Goal: Information Seeking & Learning: Learn about a topic

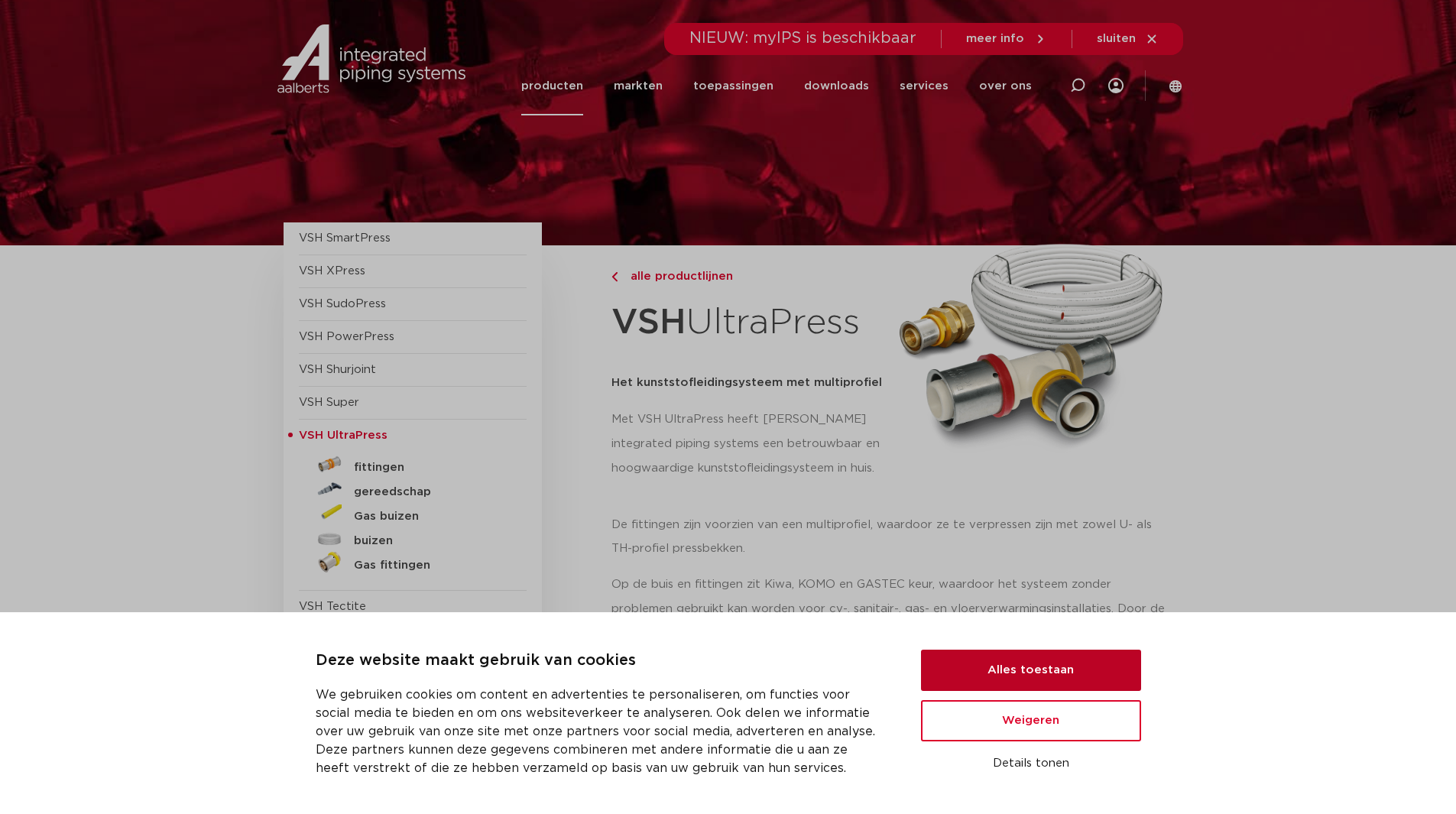
click at [1049, 661] on button "Alles toestaan" at bounding box center [1030, 670] width 220 height 41
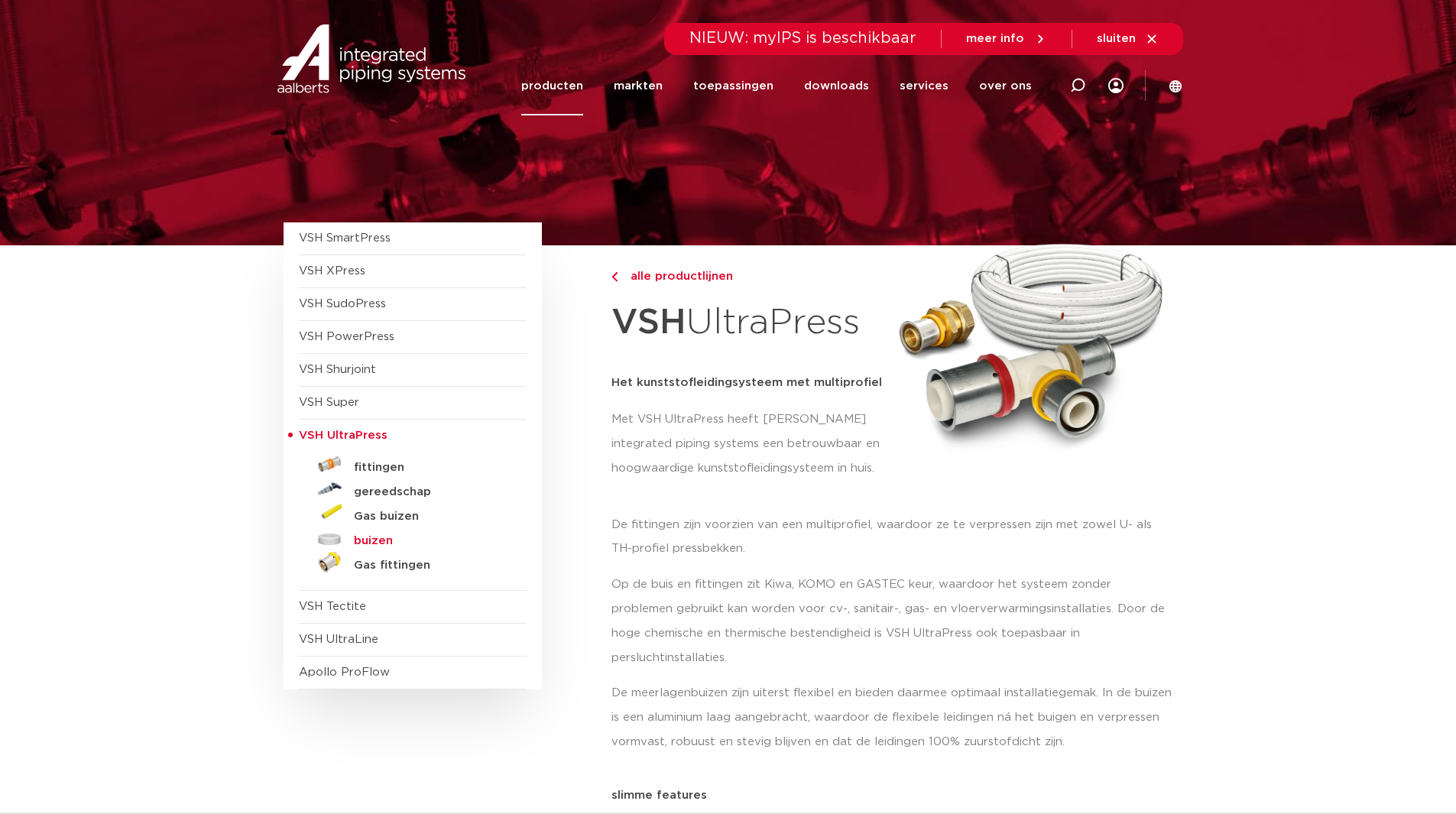
click at [387, 544] on h5 "buizen" at bounding box center [430, 541] width 152 height 14
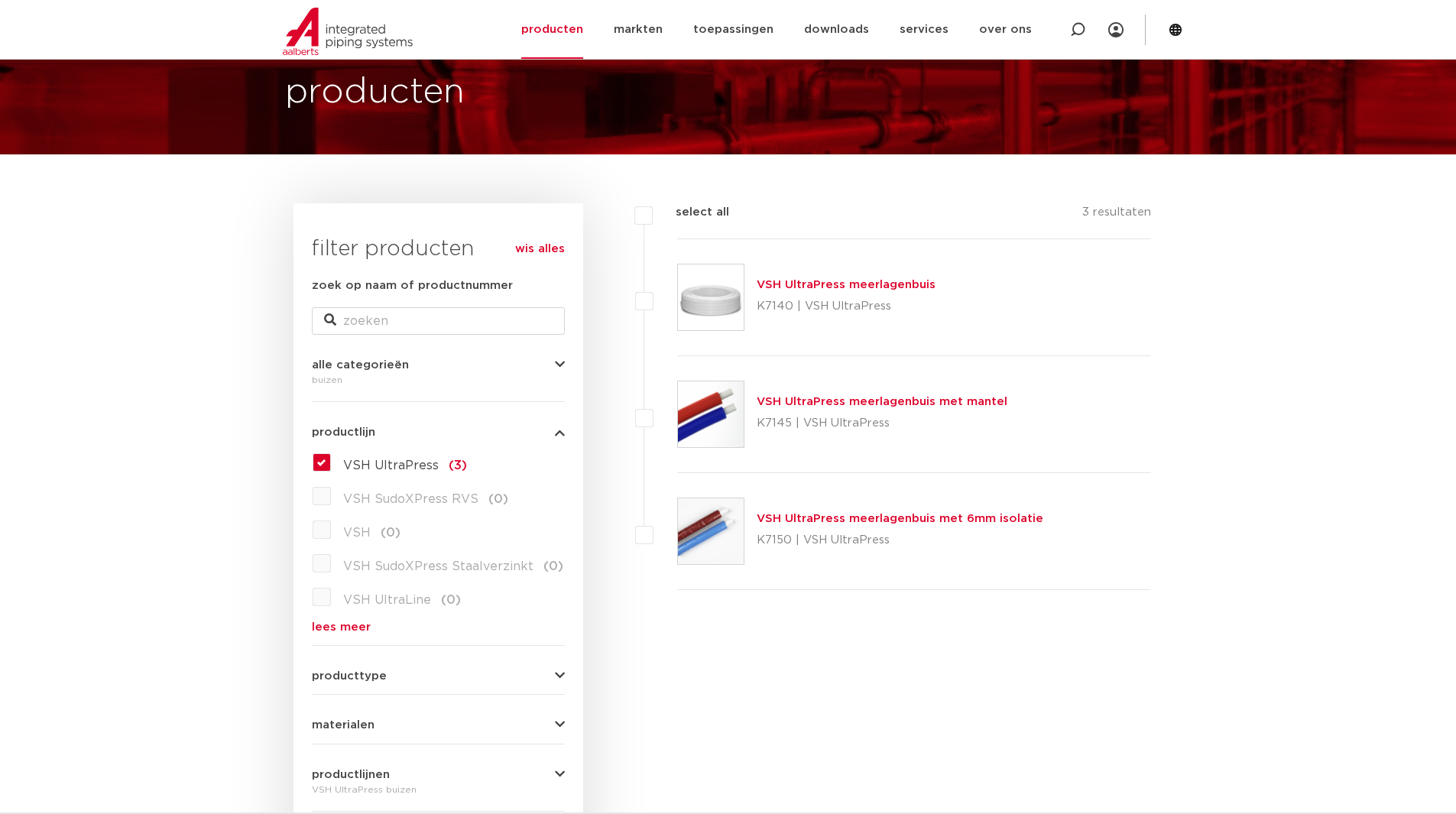
scroll to position [58, 0]
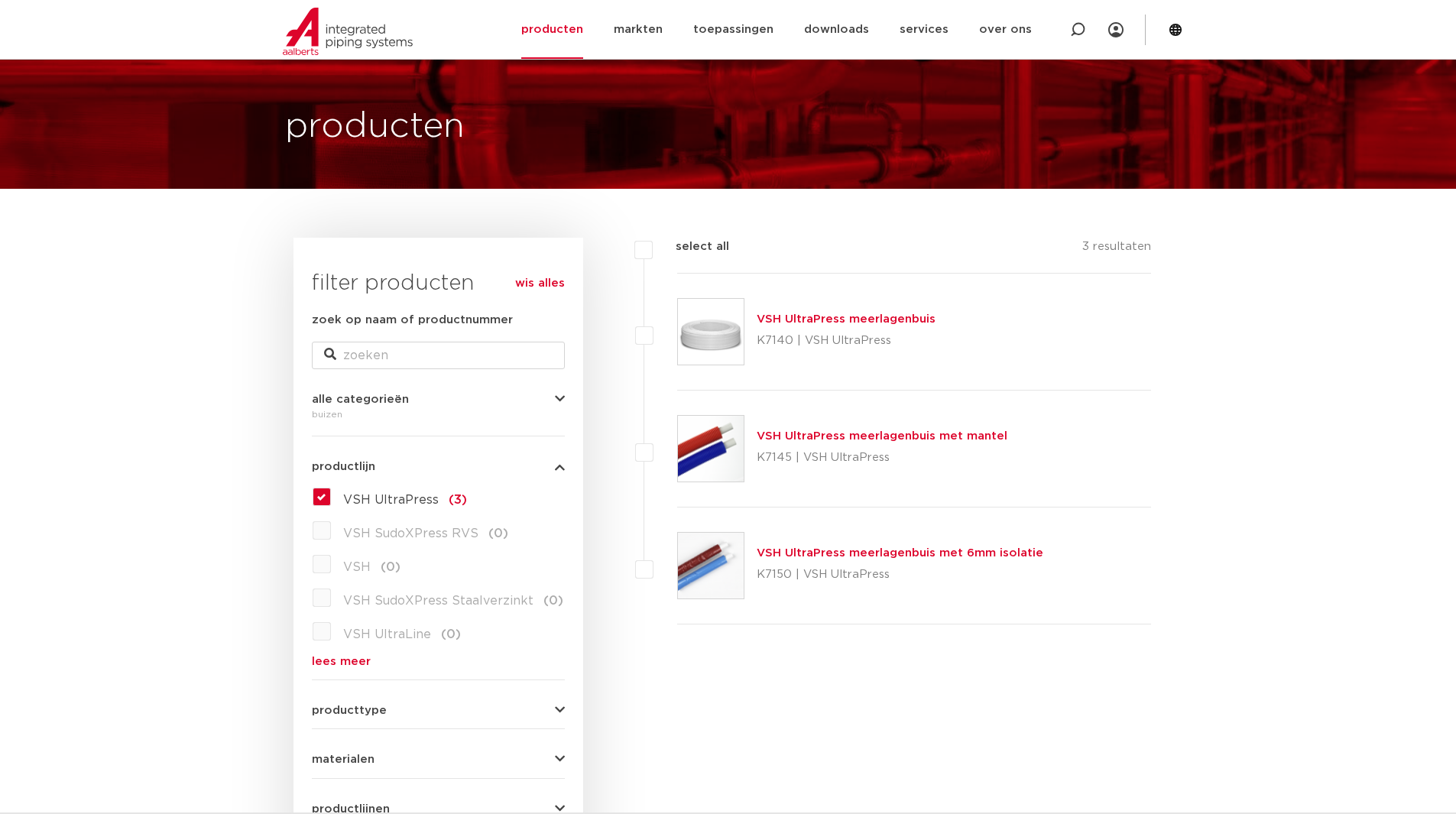
click at [806, 552] on link "VSH UltraPress meerlagenbuis met 6mm isolatie" at bounding box center [899, 553] width 287 height 12
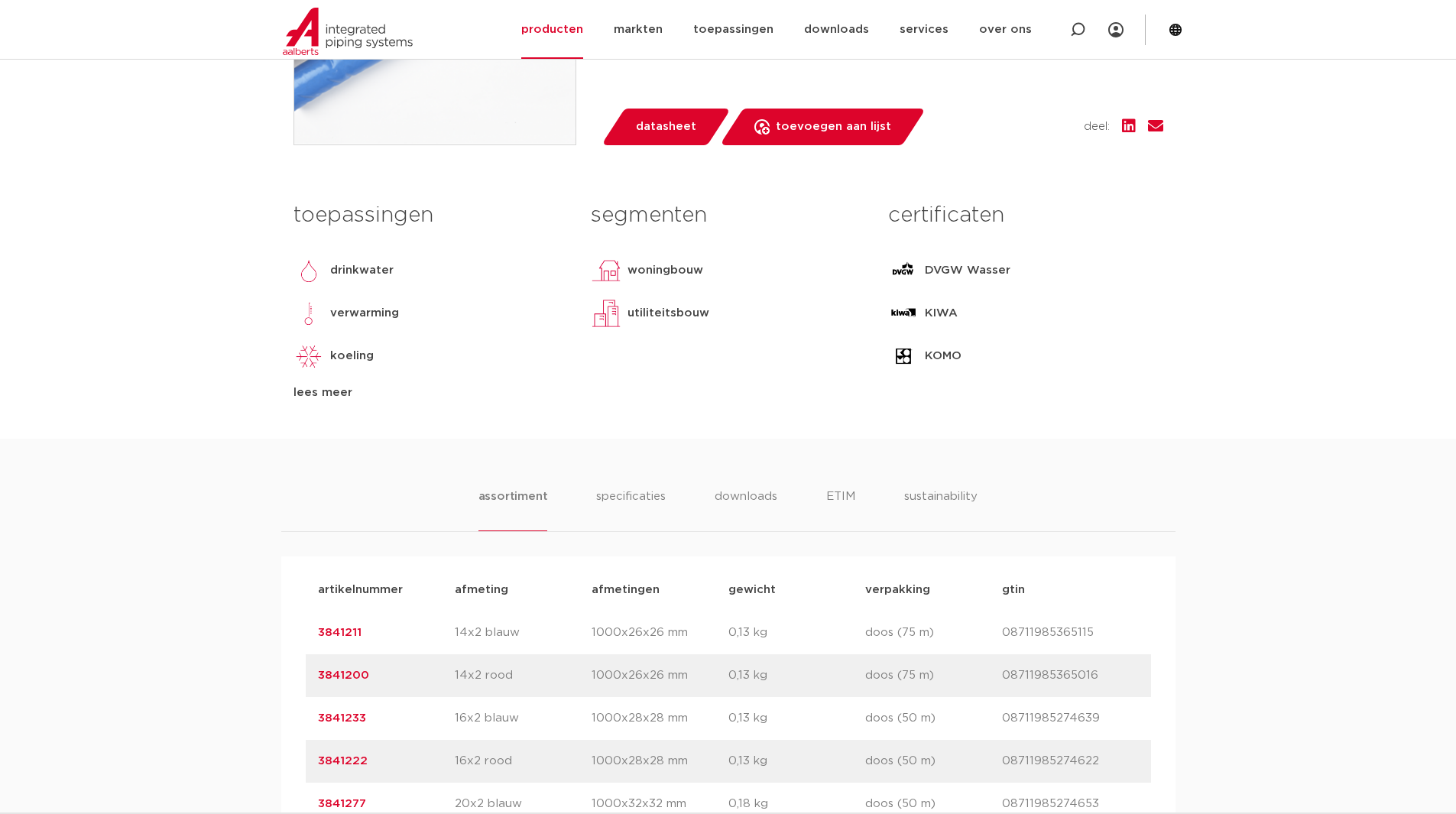
scroll to position [891, 0]
